Goal: Information Seeking & Learning: Check status

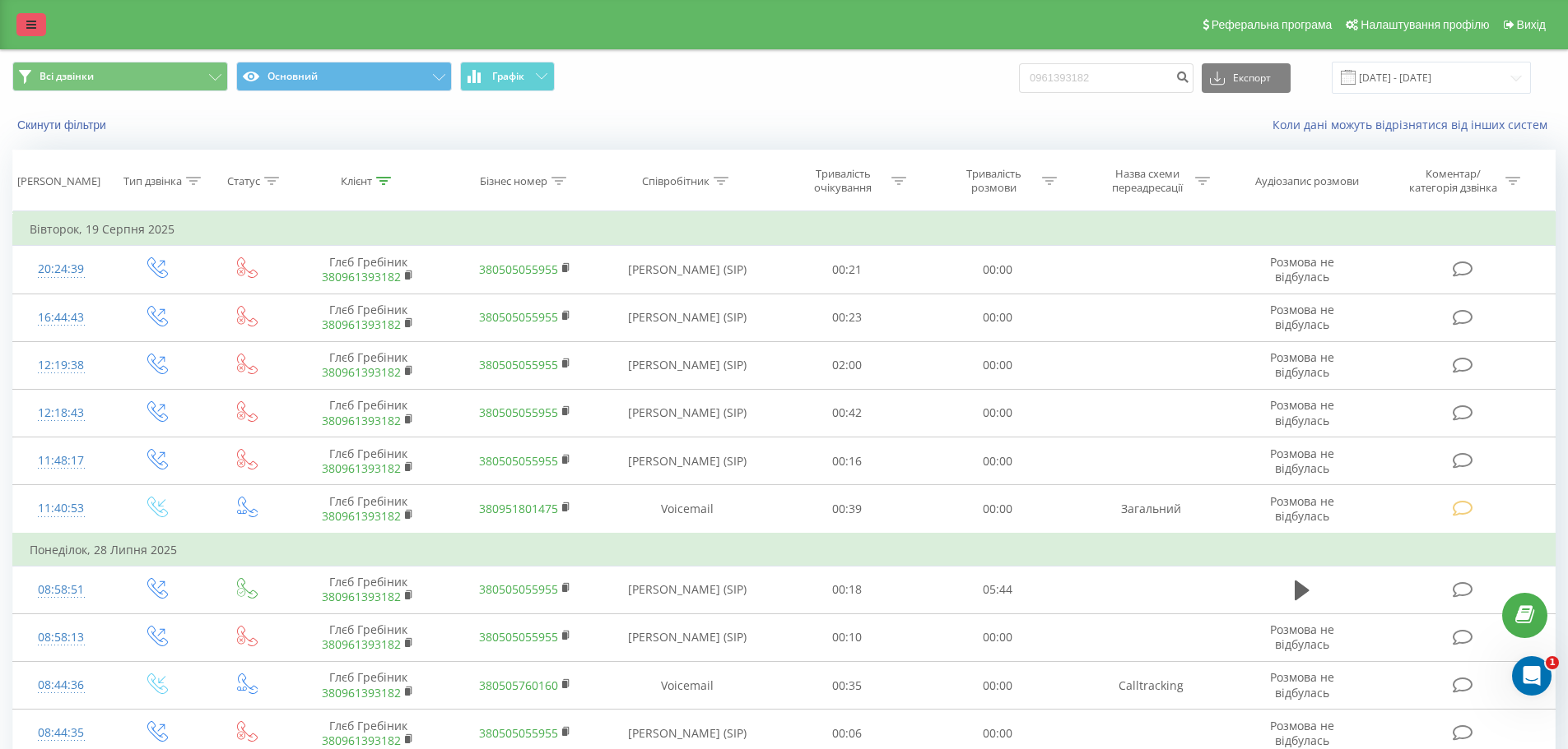
click at [38, 31] on link at bounding box center [31, 24] width 30 height 23
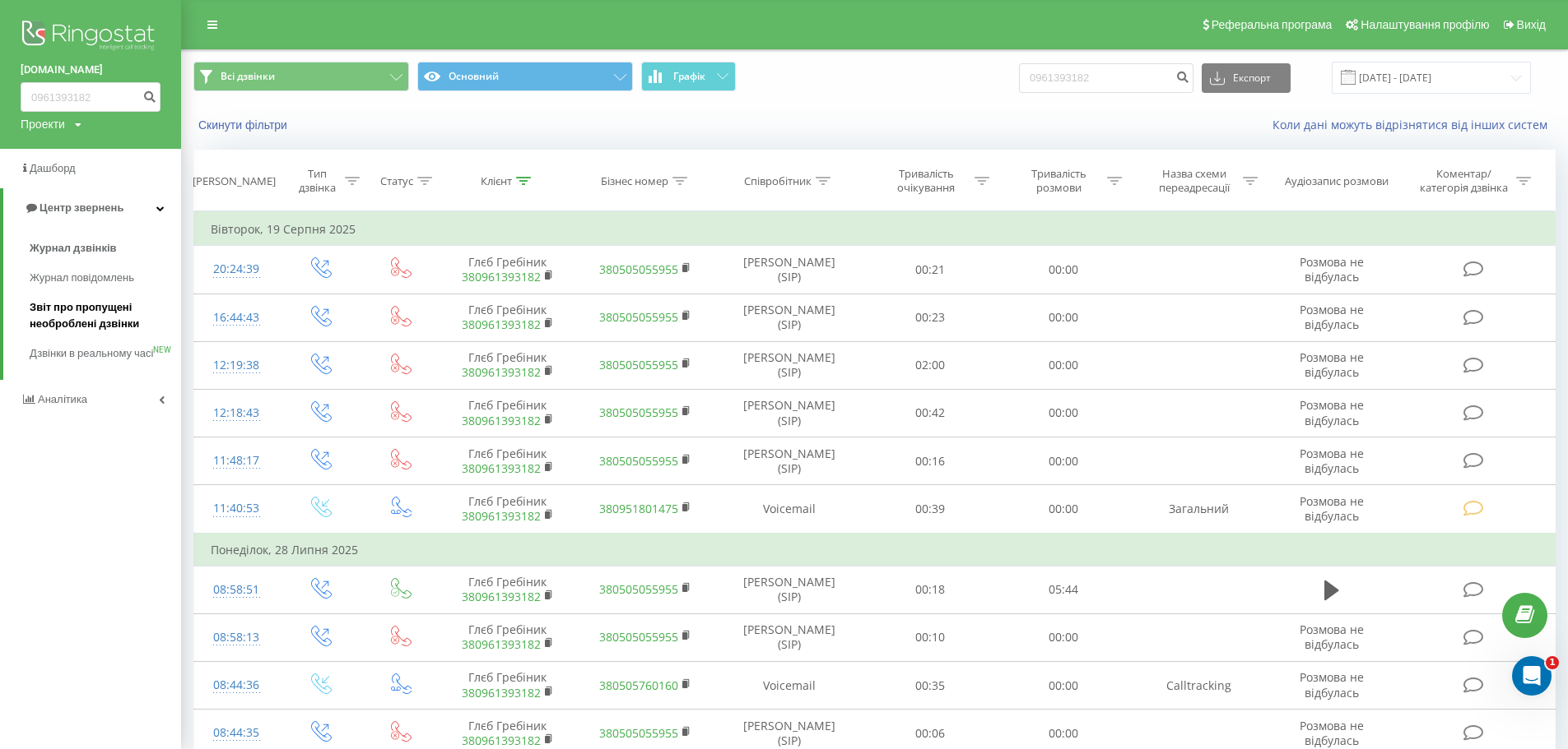
click at [84, 311] on span "Звіт про пропущені необроблені дзвінки" at bounding box center [101, 316] width 143 height 33
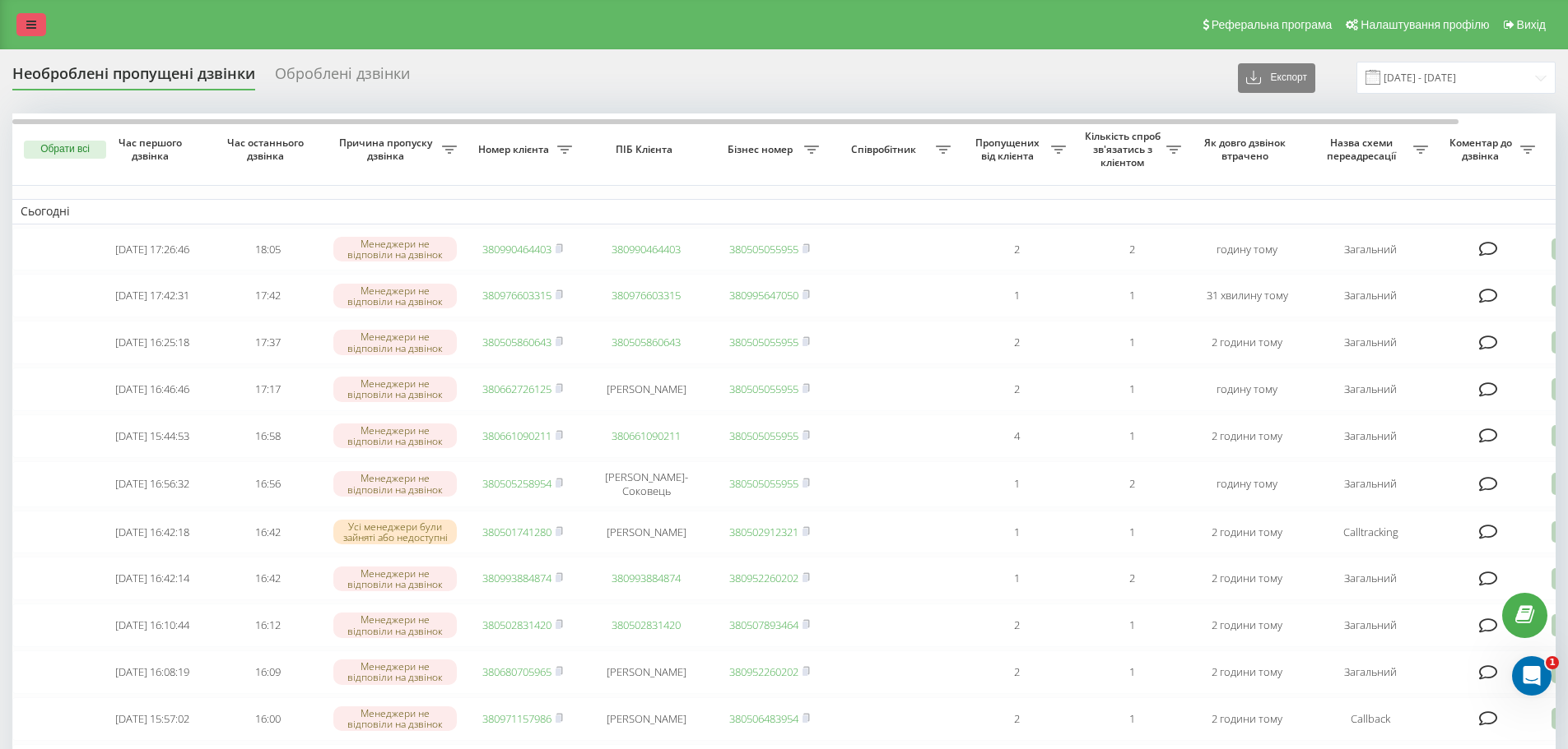
click at [31, 28] on icon at bounding box center [31, 25] width 10 height 12
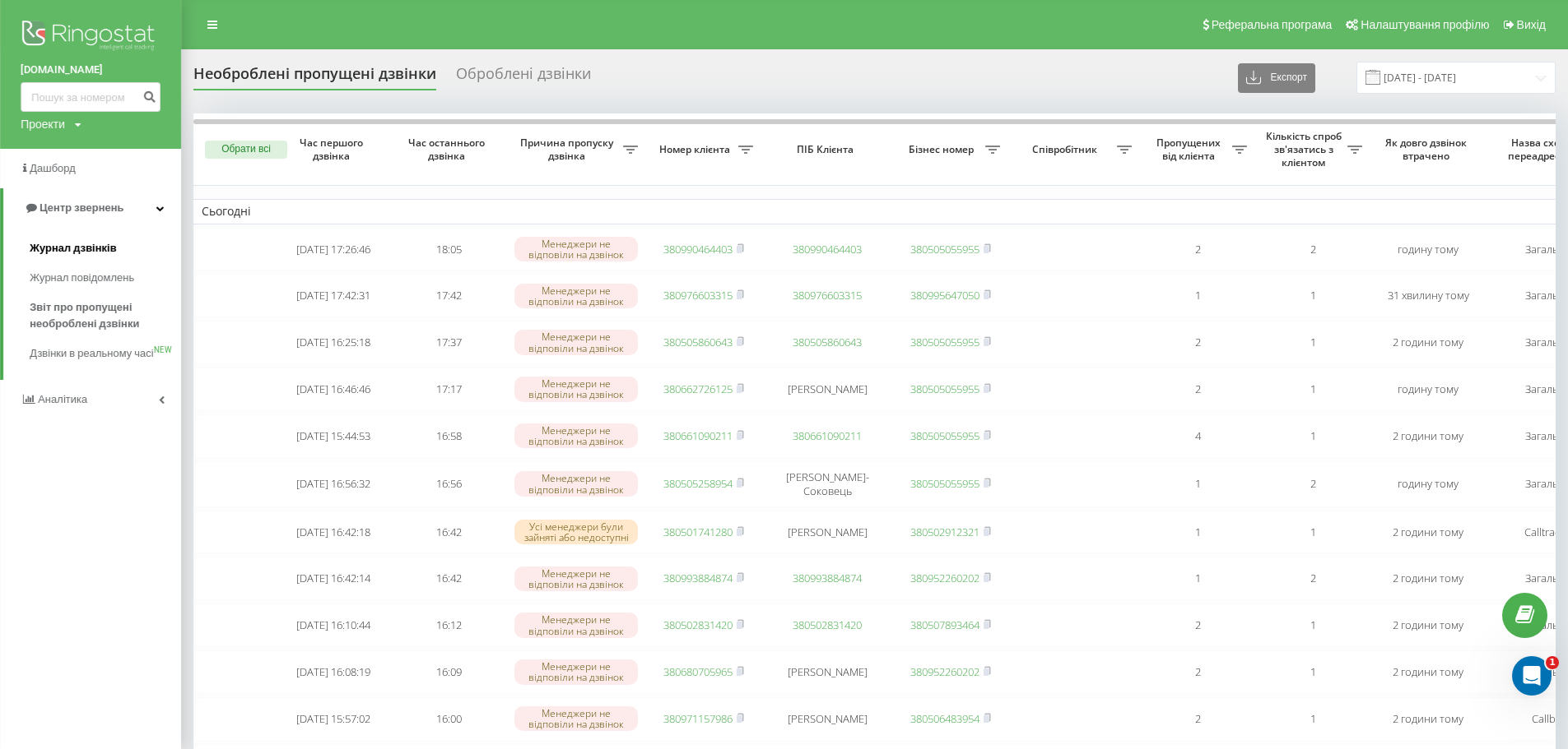
click at [80, 252] on span "Журнал дзвінків" at bounding box center [74, 248] width 87 height 16
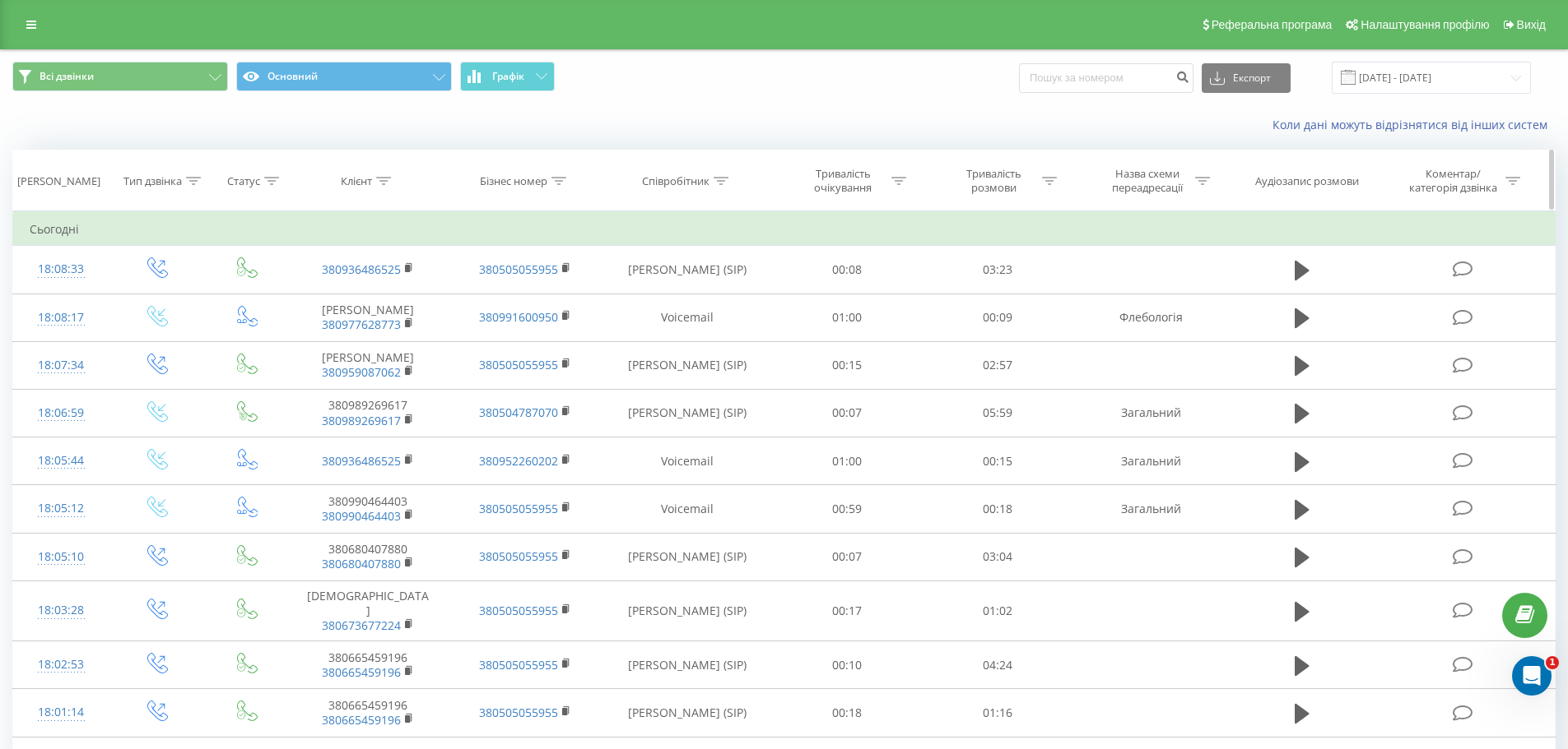
drag, startPoint x: 683, startPoint y: 193, endPoint x: 681, endPoint y: 184, distance: 9.2
click at [682, 187] on th "Співробітник" at bounding box center [687, 180] width 168 height 61
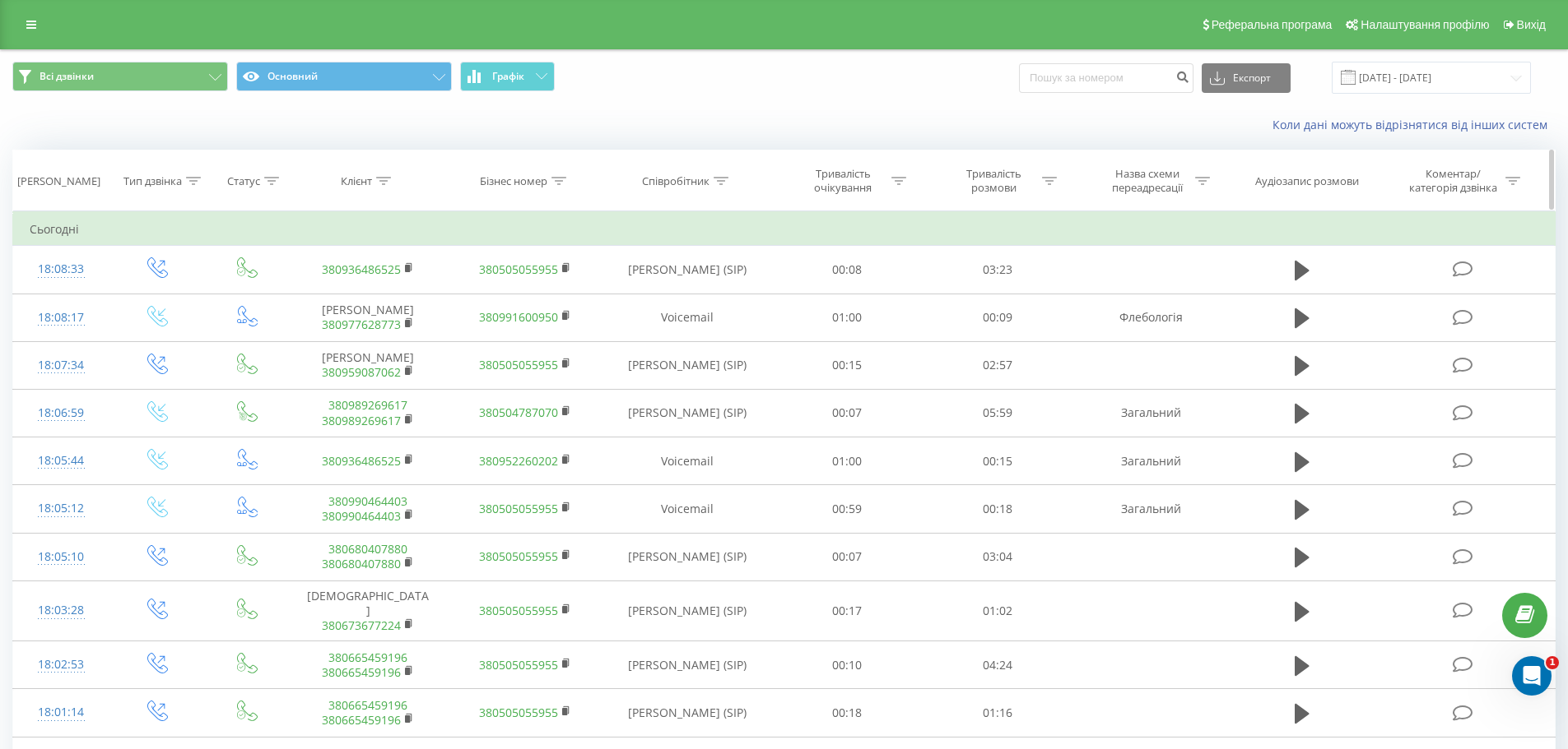
click at [679, 176] on div "Співробітник" at bounding box center [676, 181] width 67 height 14
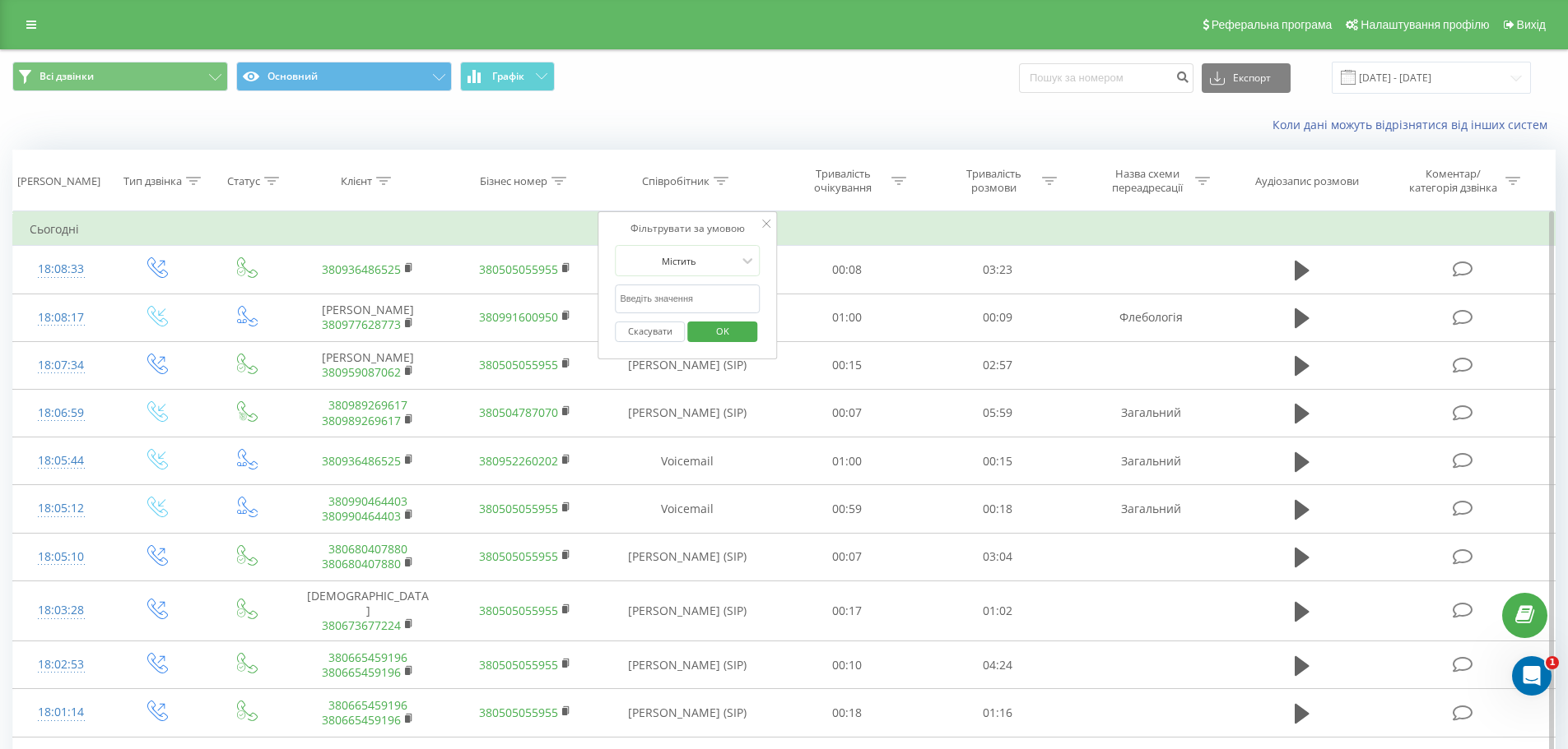
drag, startPoint x: 677, startPoint y: 298, endPoint x: 684, endPoint y: 306, distance: 10.6
click at [677, 298] on input "text" at bounding box center [687, 299] width 145 height 29
type input "[PERSON_NAME]"
click at [717, 340] on span "OK" at bounding box center [722, 331] width 46 height 25
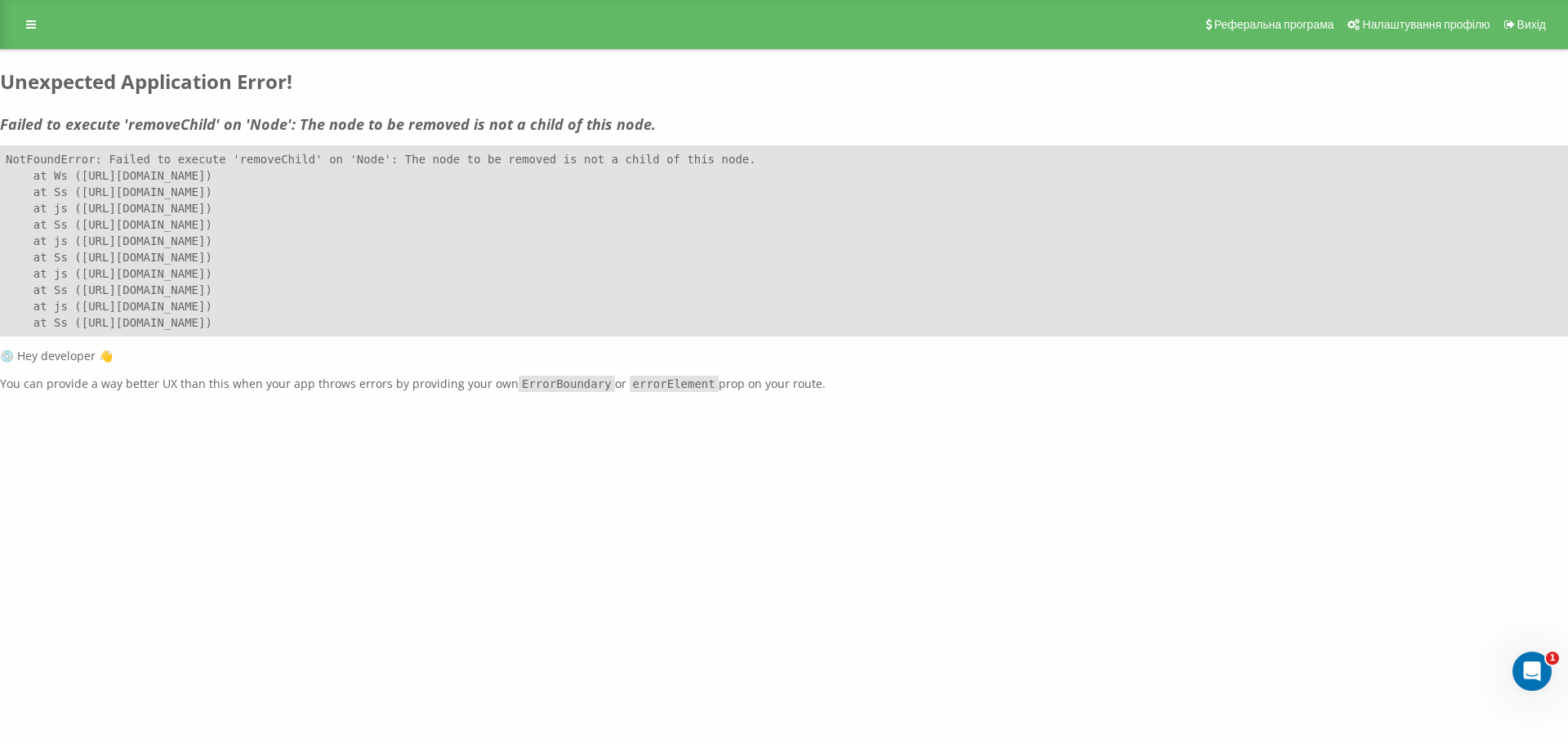
click at [1402, 79] on h2 "Unexpected Application Error!" at bounding box center [784, 82] width 1568 height 25
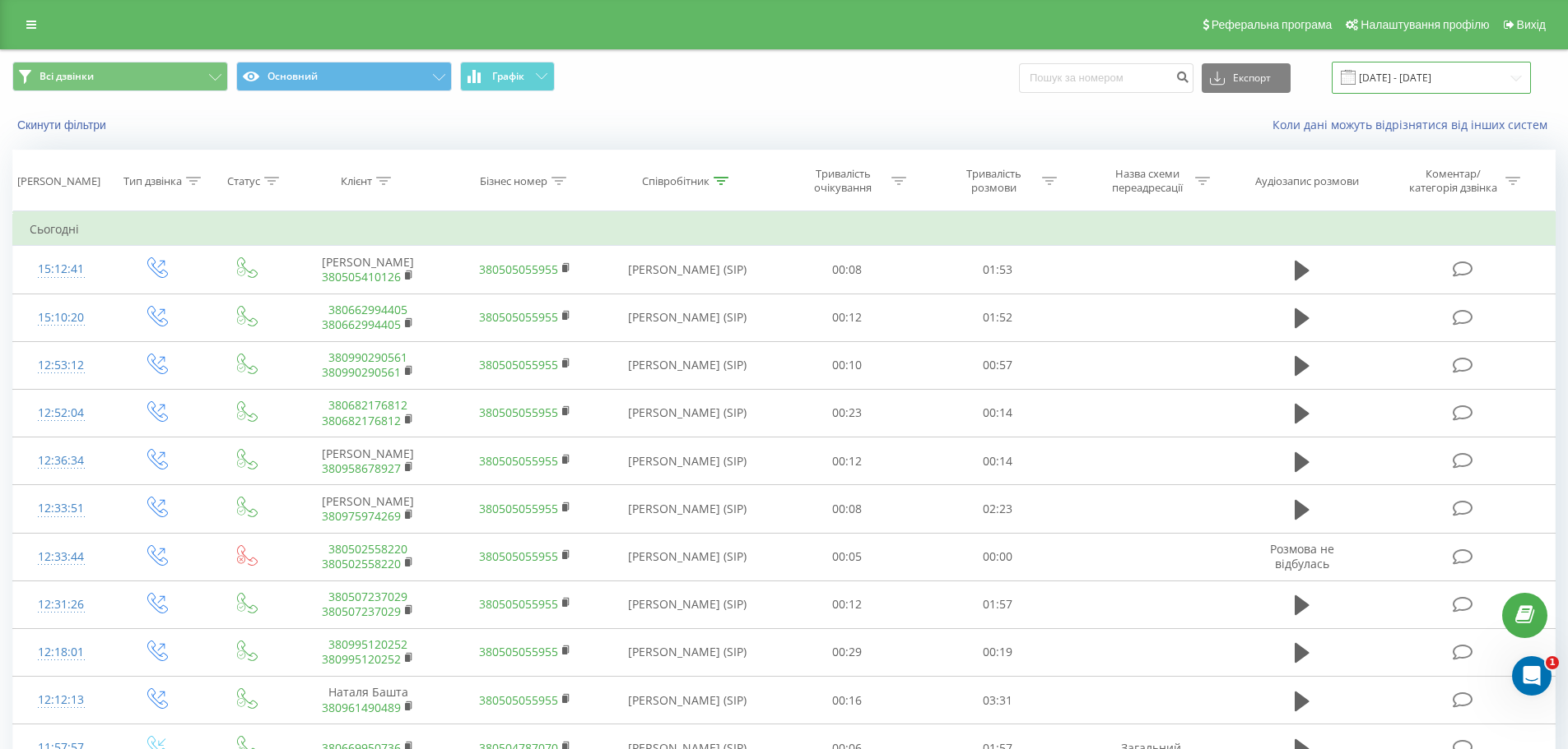
click at [1397, 84] on input "[DATE] - [DATE]" at bounding box center [1431, 77] width 199 height 32
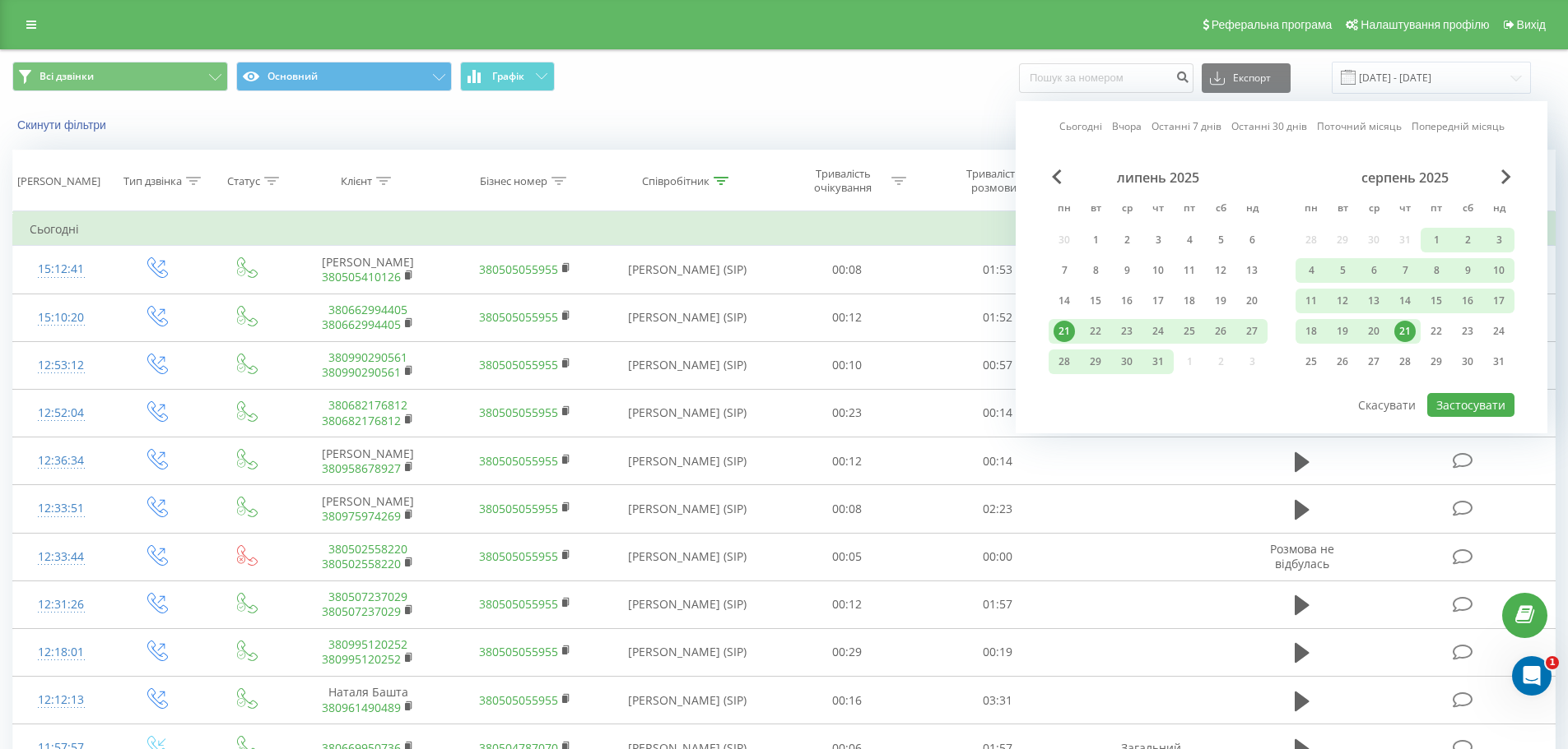
click at [1407, 337] on div "21" at bounding box center [1404, 330] width 21 height 21
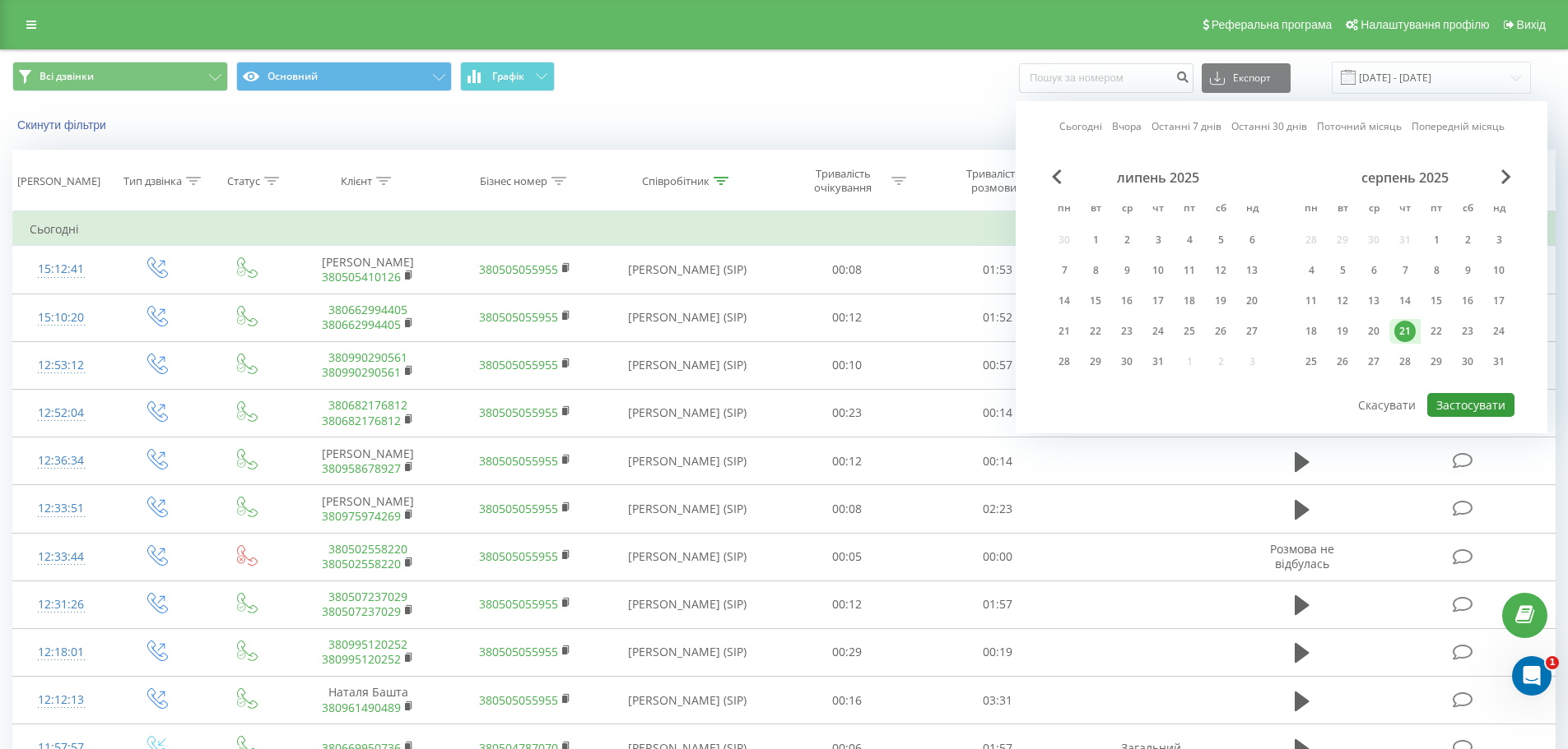
click at [1443, 403] on button "Застосувати" at bounding box center [1471, 405] width 87 height 24
type input "[DATE] - [DATE]"
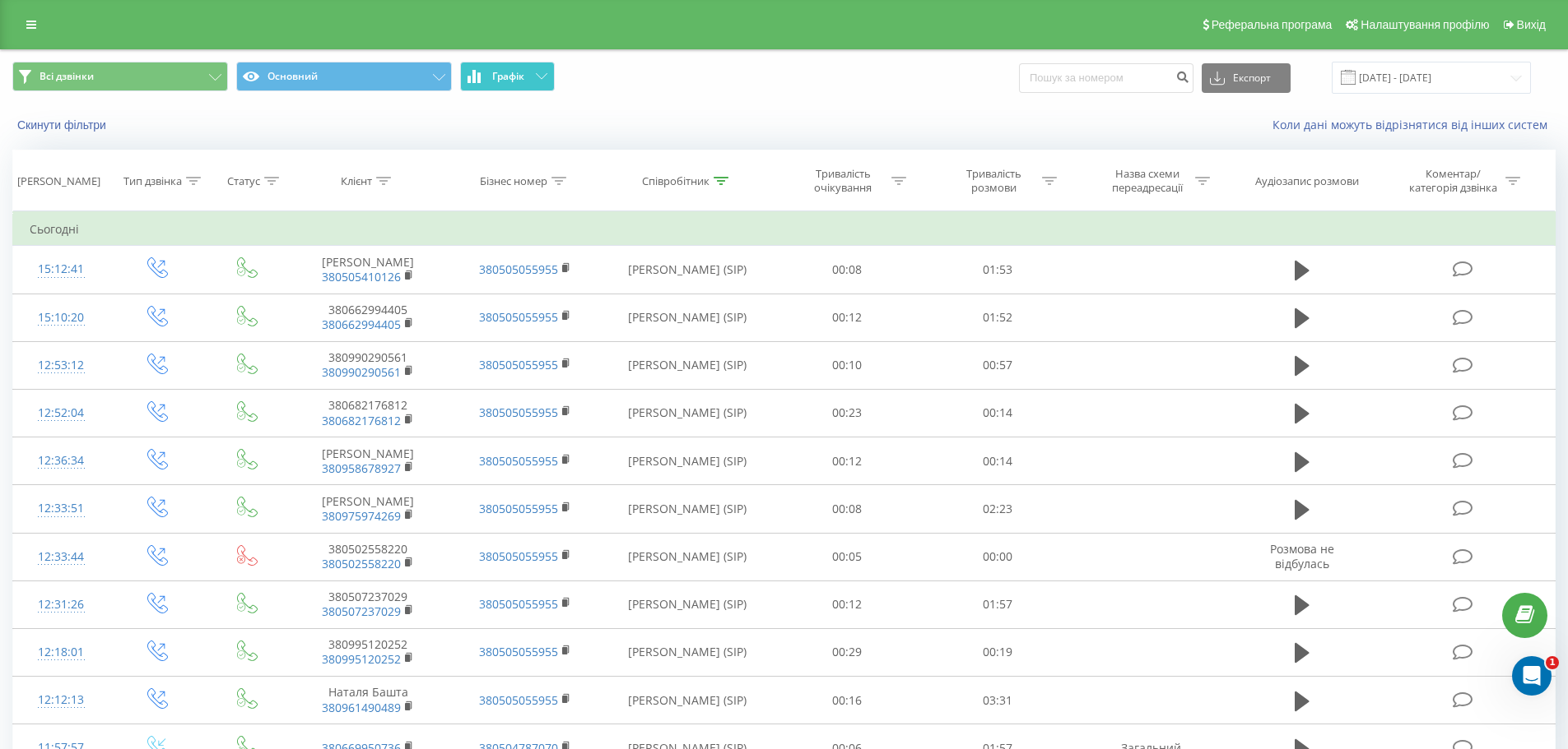
click at [489, 74] on button "Графік" at bounding box center [507, 76] width 95 height 30
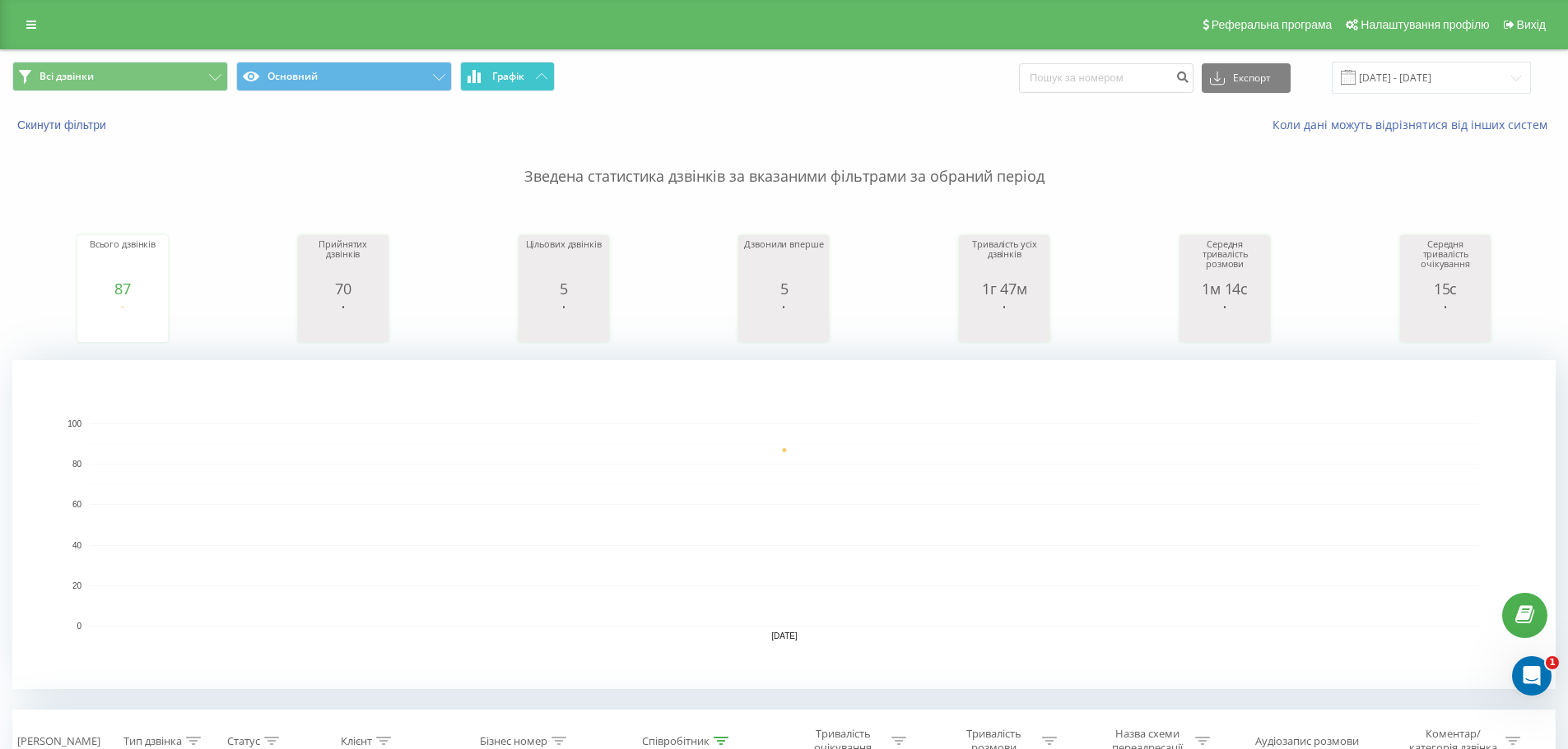
click at [489, 74] on button "Графік" at bounding box center [507, 76] width 95 height 30
